Goal: Entertainment & Leisure: Consume media (video, audio)

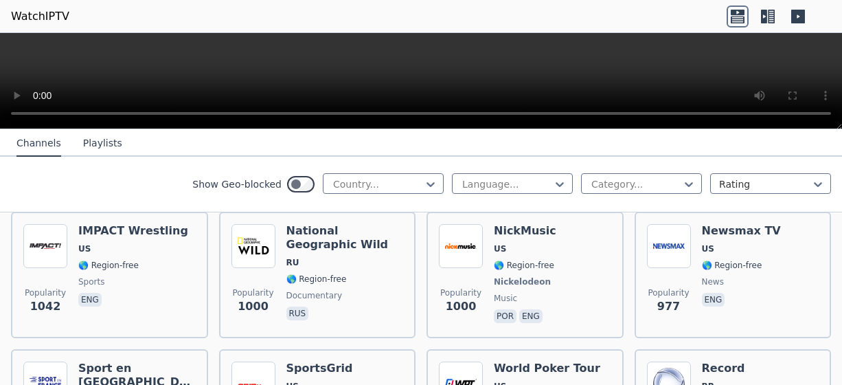
scroll to position [1924, 0]
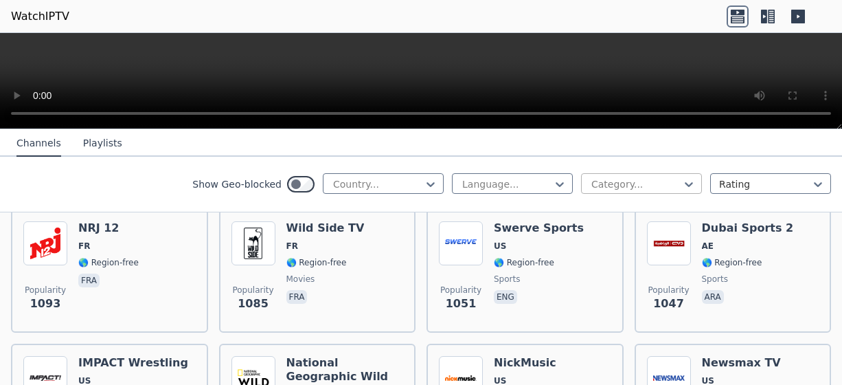
click at [656, 189] on div at bounding box center [636, 184] width 92 height 14
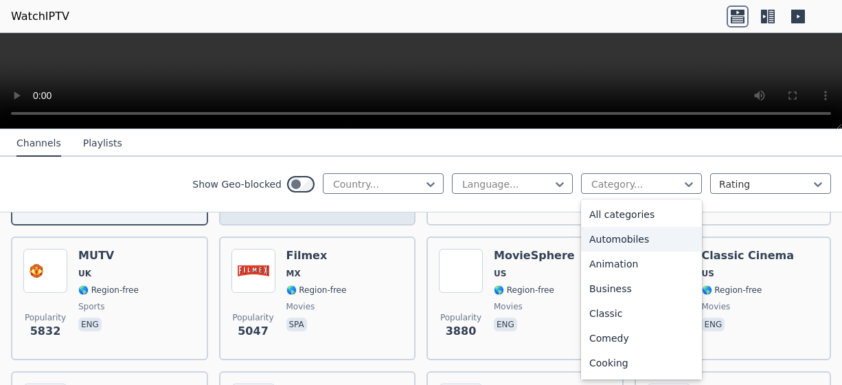
scroll to position [137, 0]
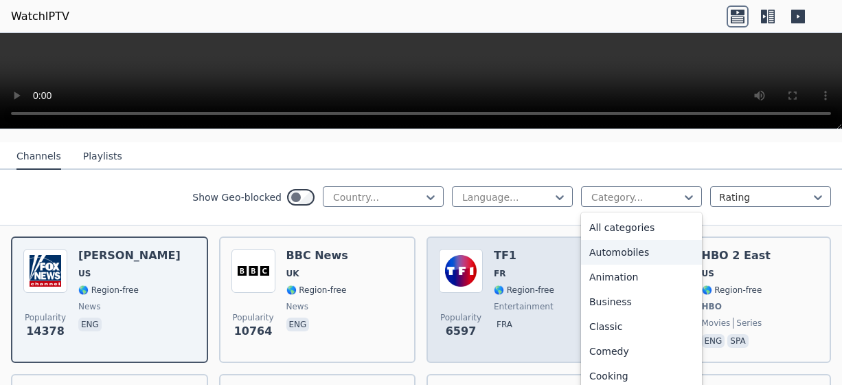
click at [495, 268] on span "FR" at bounding box center [500, 273] width 12 height 11
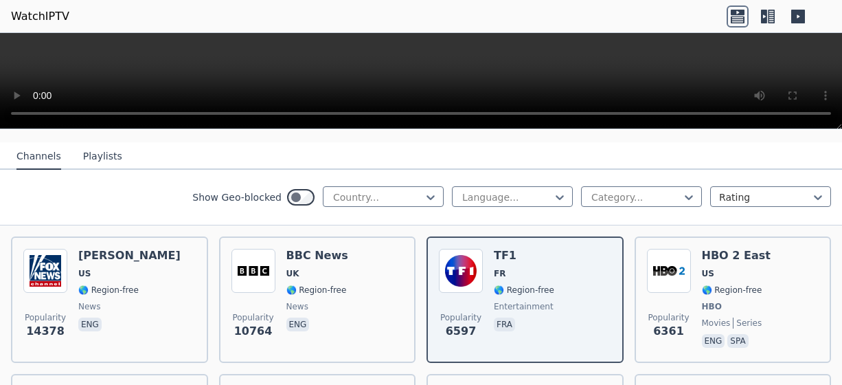
click at [104, 153] on button "Playlists" at bounding box center [102, 157] width 39 height 26
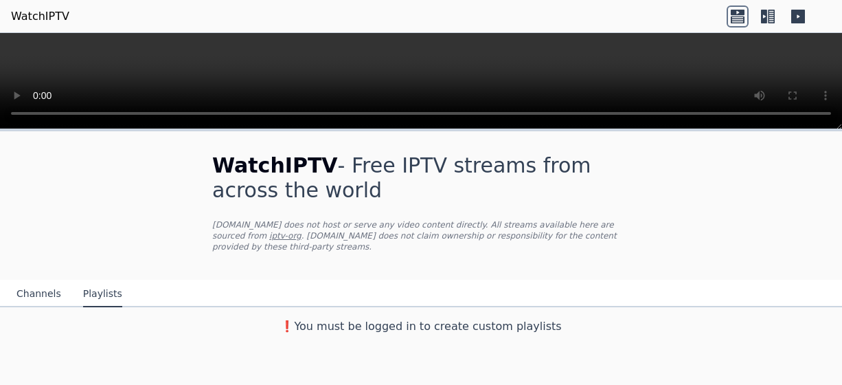
scroll to position [0, 0]
click at [32, 282] on button "Channels" at bounding box center [38, 294] width 45 height 26
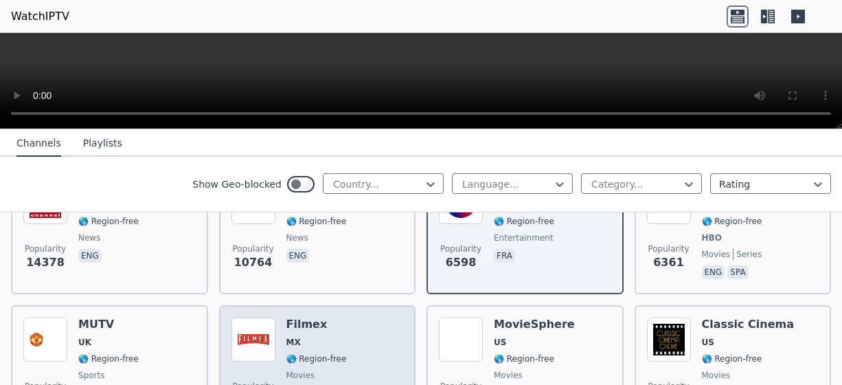
scroll to position [275, 0]
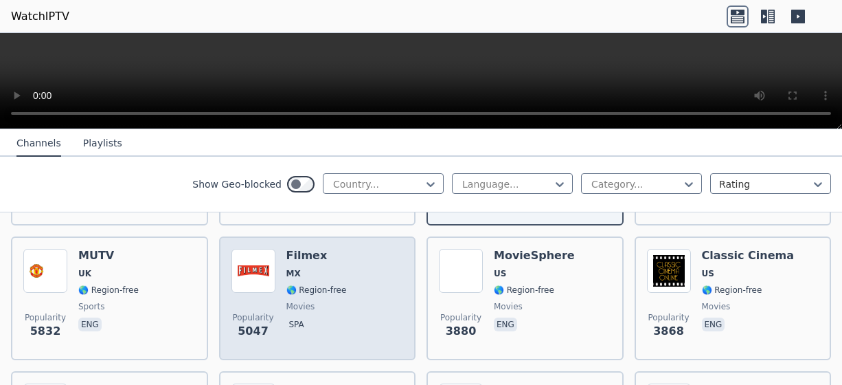
click at [276, 263] on div "Popularity 5047 Filmex MX 🌎 Region-free movies spa" at bounding box center [318, 298] width 172 height 99
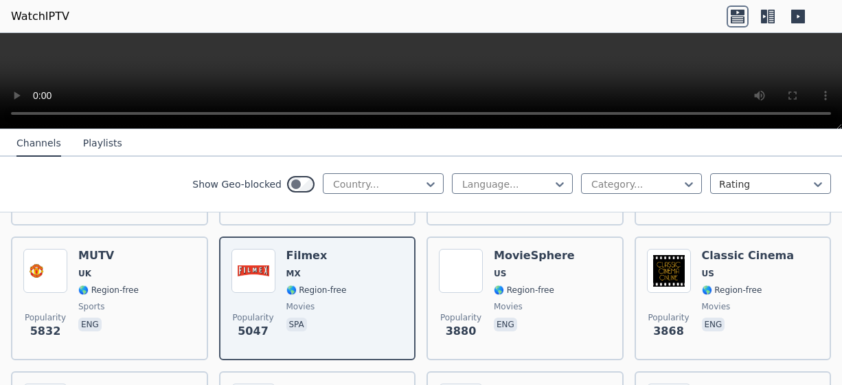
scroll to position [137, 0]
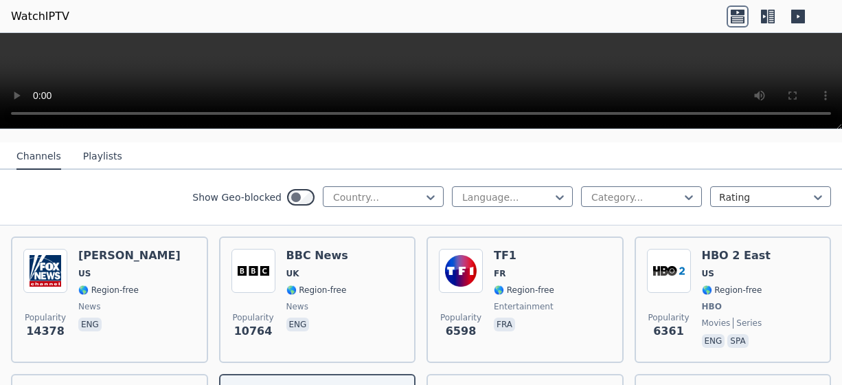
click at [85, 144] on button "Playlists" at bounding box center [102, 157] width 39 height 26
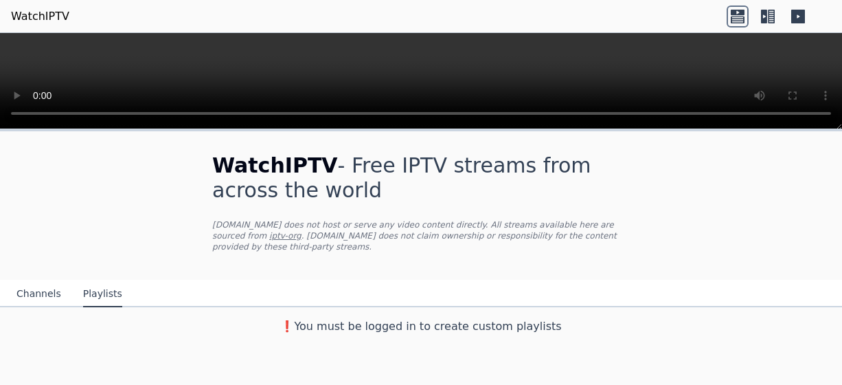
scroll to position [0, 0]
click at [25, 285] on button "Channels" at bounding box center [38, 294] width 45 height 26
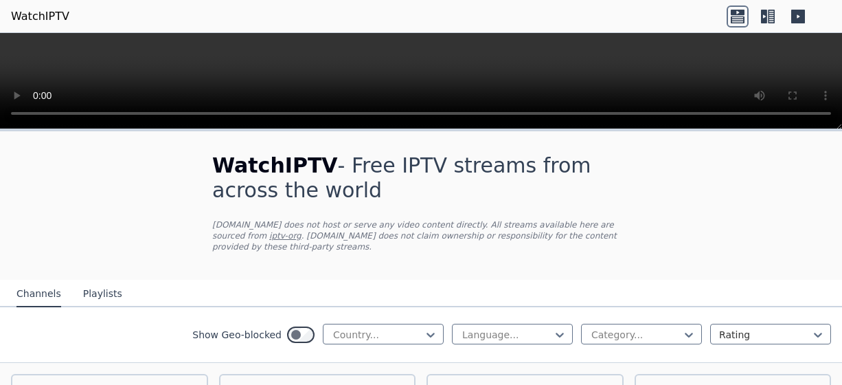
click at [276, 60] on video at bounding box center [421, 81] width 842 height 96
click at [765, 12] on icon at bounding box center [764, 17] width 6 height 14
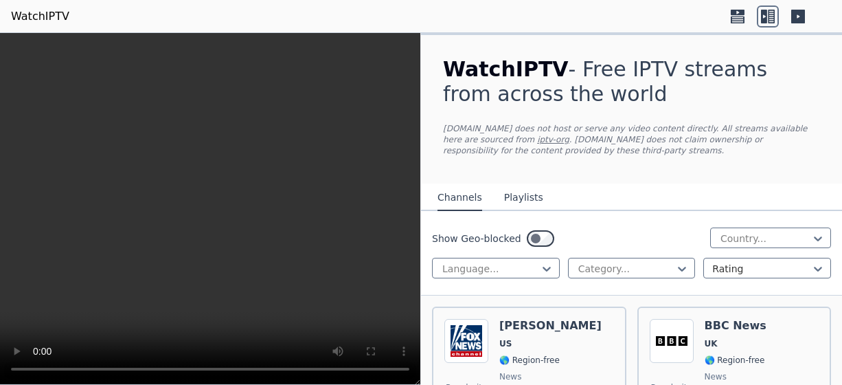
click at [736, 14] on icon at bounding box center [738, 12] width 14 height 5
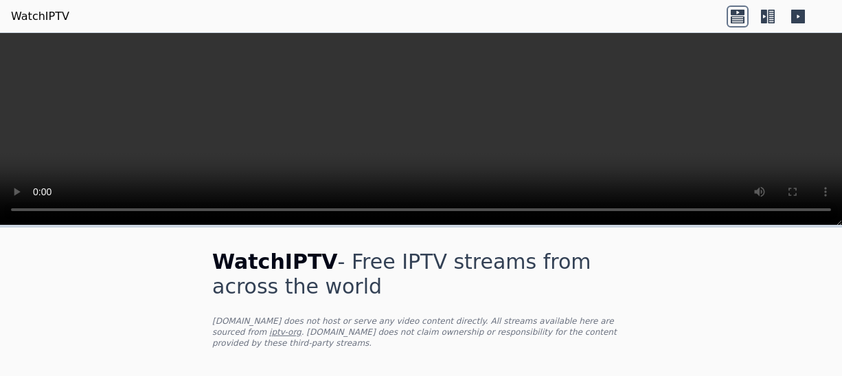
click at [796, 14] on icon at bounding box center [799, 17] width 14 height 14
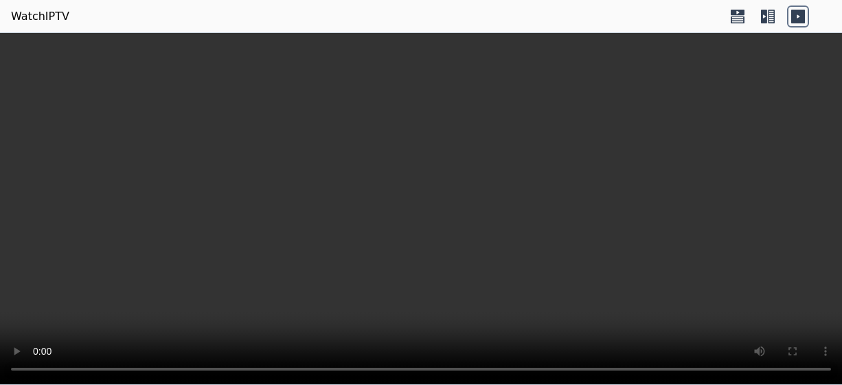
click at [798, 17] on icon at bounding box center [798, 16] width 22 height 22
click at [746, 16] on icon at bounding box center [738, 16] width 22 height 22
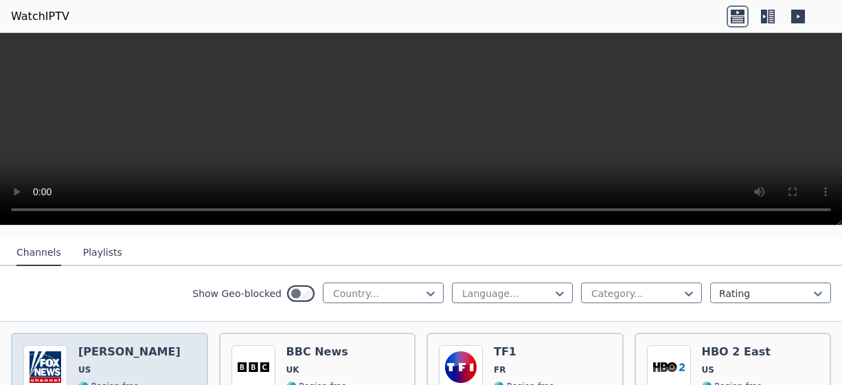
scroll to position [206, 0]
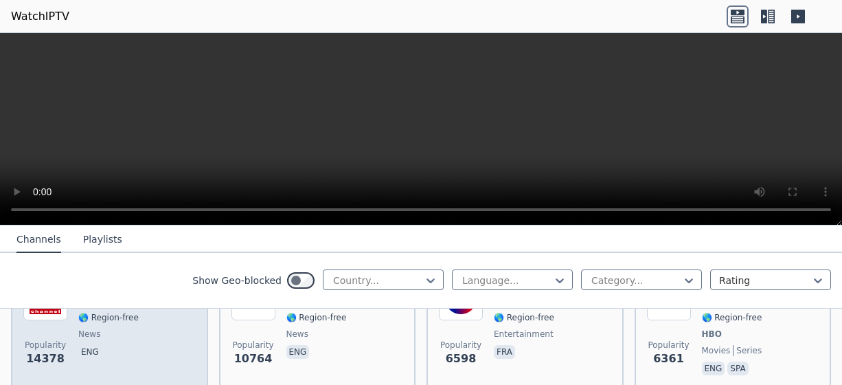
click at [134, 328] on span "news" at bounding box center [129, 333] width 102 height 11
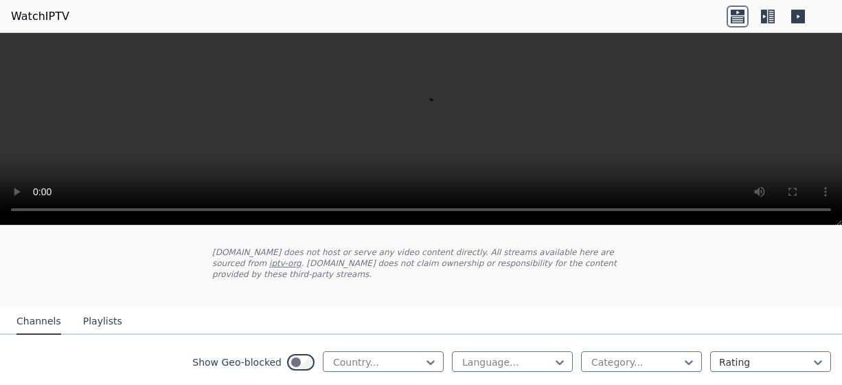
scroll to position [137, 0]
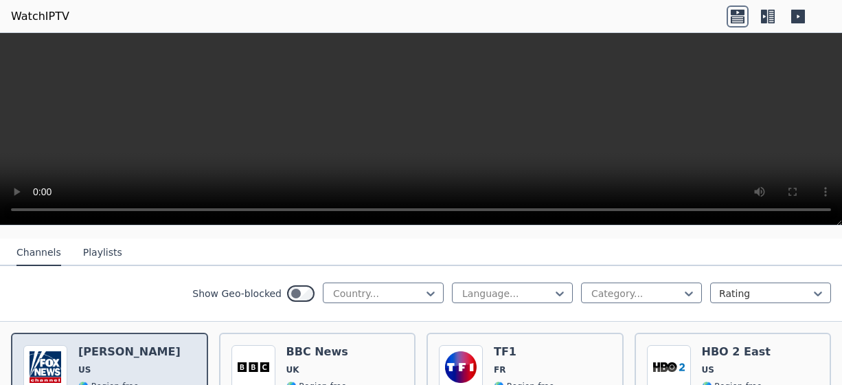
click at [119, 345] on h6 "[PERSON_NAME]" at bounding box center [129, 352] width 102 height 14
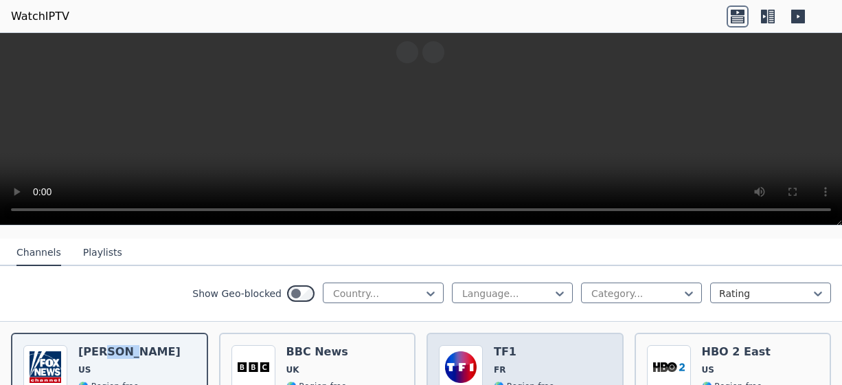
click at [498, 345] on h6 "TF1" at bounding box center [524, 352] width 60 height 14
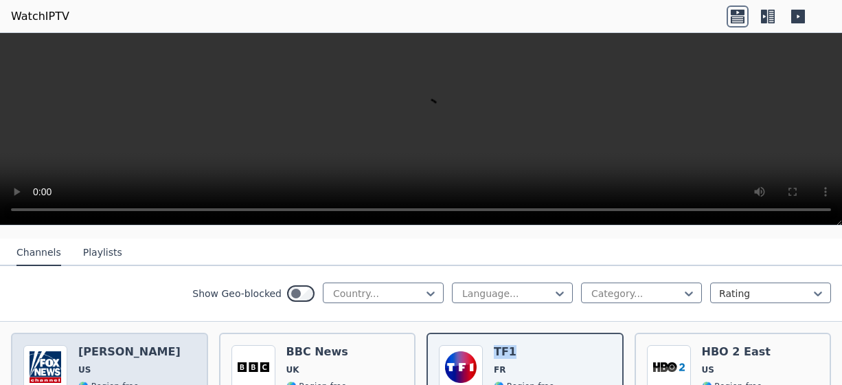
click at [139, 345] on h6 "[PERSON_NAME]" at bounding box center [129, 352] width 102 height 14
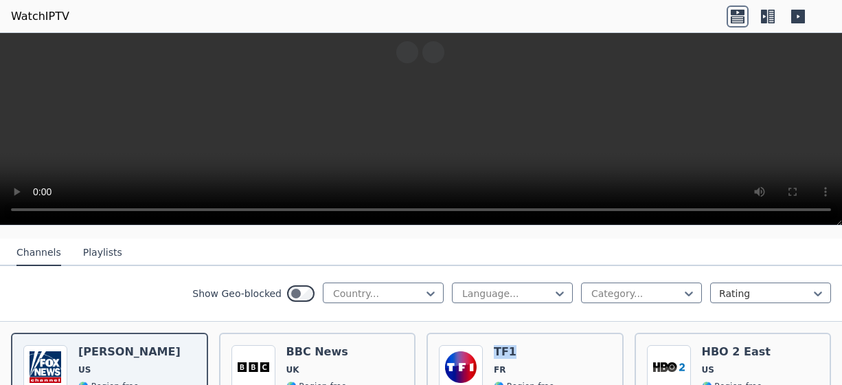
click at [93, 240] on button "Playlists" at bounding box center [102, 253] width 39 height 26
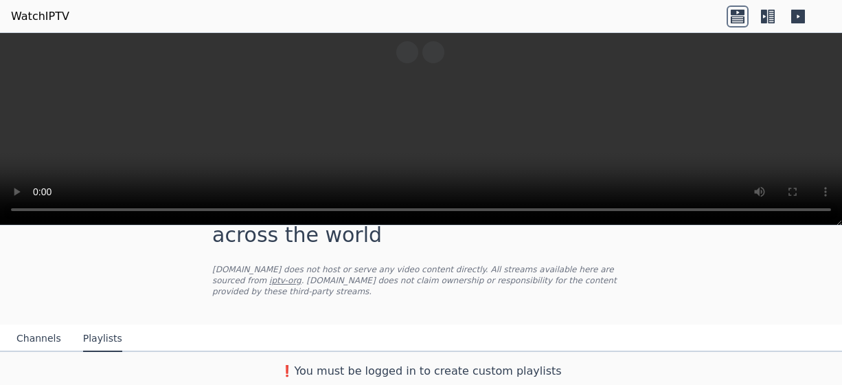
scroll to position [40, 0]
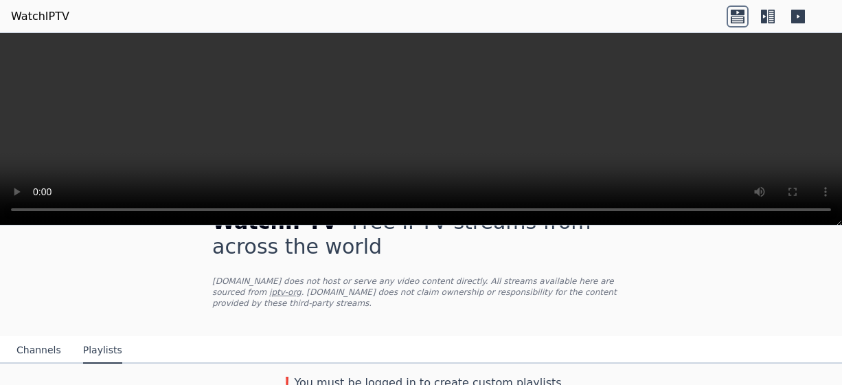
click at [32, 337] on button "Channels" at bounding box center [38, 350] width 45 height 26
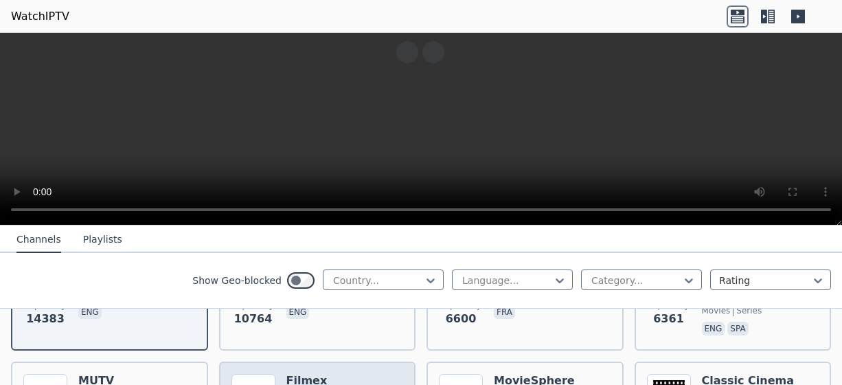
scroll to position [315, 0]
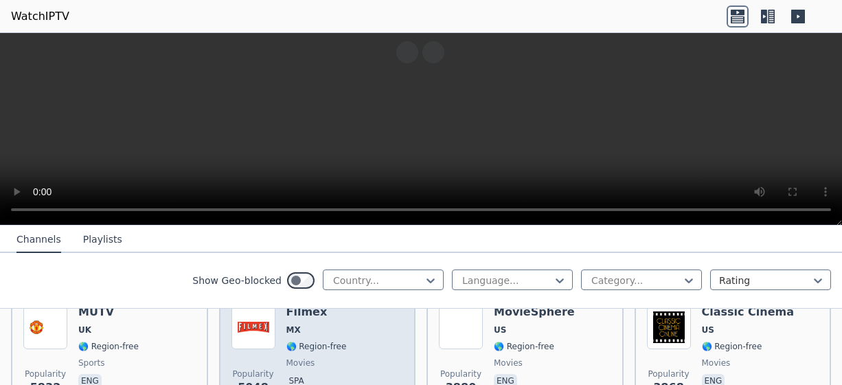
click at [299, 341] on span "🌎 Region-free" at bounding box center [317, 346] width 60 height 11
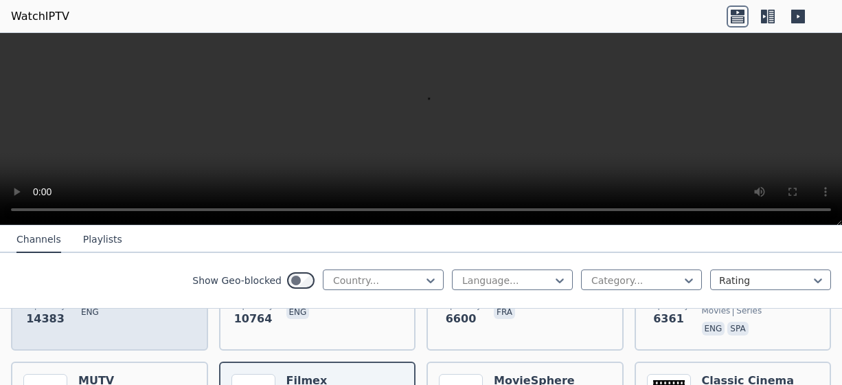
scroll to position [177, 0]
